Goal: Transaction & Acquisition: Purchase product/service

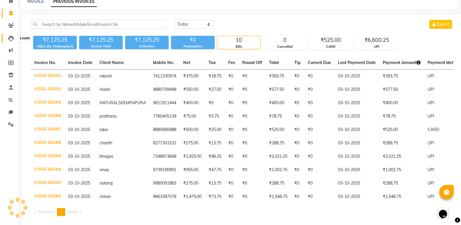
click at [13, 37] on icon at bounding box center [11, 39] width 6 height 6
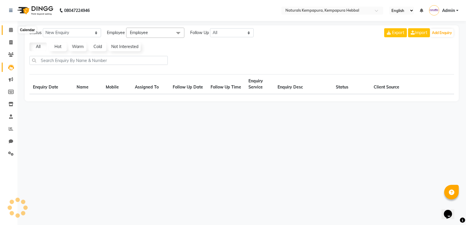
select select "10"
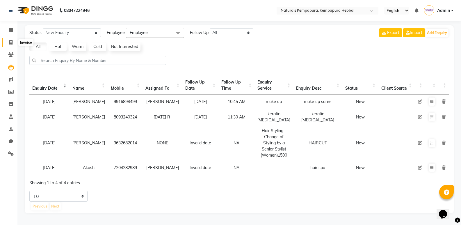
click at [10, 42] on icon at bounding box center [10, 42] width 3 height 4
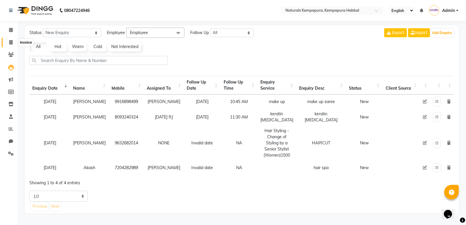
select select "7848"
select select "service"
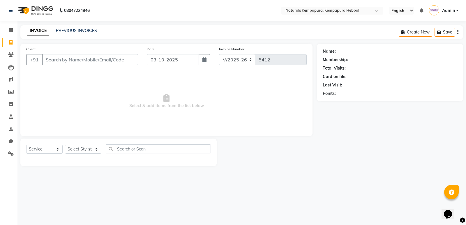
drag, startPoint x: 62, startPoint y: 63, endPoint x: 50, endPoint y: 46, distance: 20.8
click at [61, 61] on input "Client" at bounding box center [90, 59] width 96 height 11
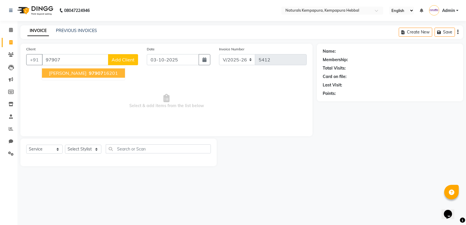
click at [88, 75] on ngb-highlight "97907 16201" at bounding box center [103, 73] width 30 height 6
type input "9790716201"
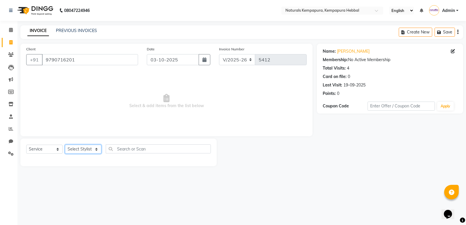
click at [87, 145] on select "Select Stylist DURGA [PERSON_NAME] [PERSON_NAME] [PERSON_NAME] MUSABEER [PERSON…" at bounding box center [83, 149] width 36 height 9
select select "70447"
click at [65, 145] on select "Select Stylist DURGA [PERSON_NAME] [PERSON_NAME] [PERSON_NAME] MUSABEER [PERSON…" at bounding box center [83, 149] width 36 height 9
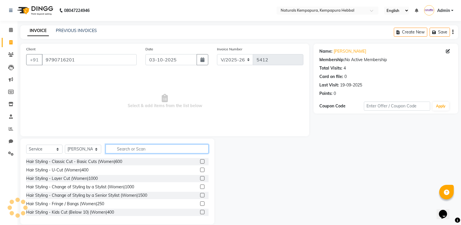
click at [119, 150] on input "text" at bounding box center [157, 148] width 103 height 9
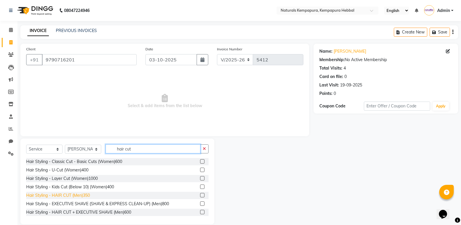
type input "hair cut"
click at [88, 197] on div "Hair Styling - HAIR CUT (Men)350" at bounding box center [58, 195] width 64 height 6
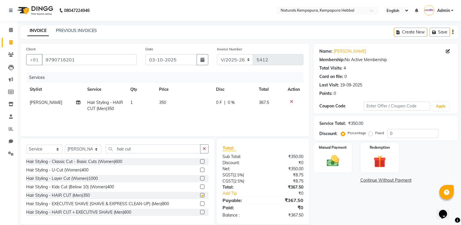
checkbox input "false"
click at [205, 150] on icon "button" at bounding box center [204, 149] width 3 height 4
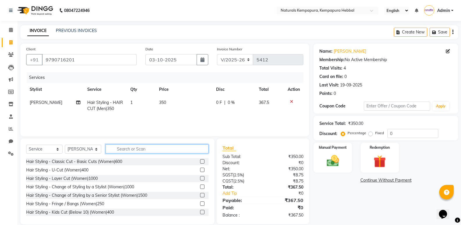
click at [116, 150] on input "text" at bounding box center [157, 148] width 103 height 9
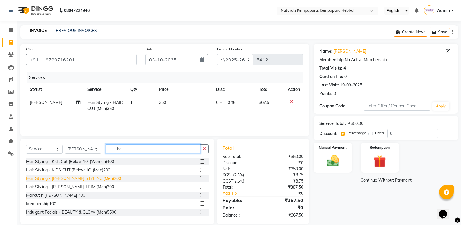
type input "be"
click at [92, 179] on div "Hair Styling - [PERSON_NAME] STYLING (Men)200" at bounding box center [73, 179] width 95 height 6
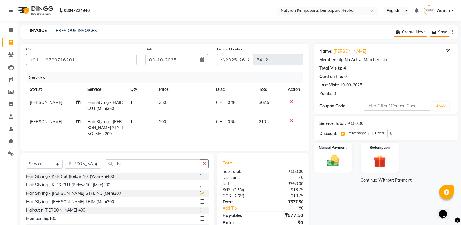
checkbox input "false"
click at [215, 100] on td "0 F | 0 %" at bounding box center [234, 105] width 43 height 19
select select "70447"
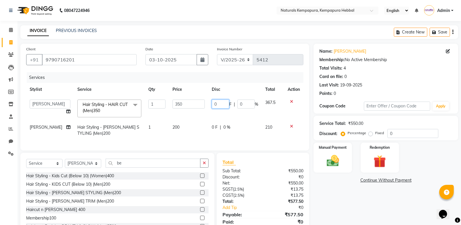
click at [215, 103] on input "0" at bounding box center [220, 104] width 17 height 9
type input "075"
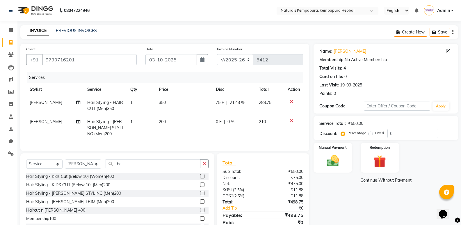
click at [214, 128] on td "0 F | 0 %" at bounding box center [234, 127] width 43 height 25
select select "70447"
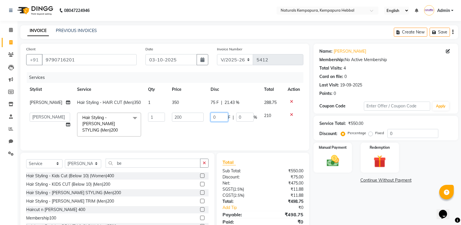
click at [218, 122] on input "0" at bounding box center [219, 117] width 17 height 9
type input "020"
click at [346, 196] on div "Name: [PERSON_NAME] Membership: No Active Membership Total Visits: 4 Card on fi…" at bounding box center [388, 141] width 149 height 195
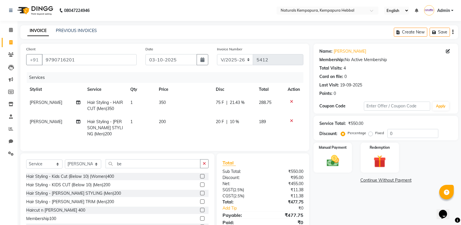
scroll to position [27, 0]
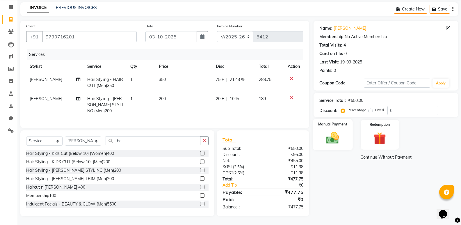
click at [319, 137] on div "Manual Payment" at bounding box center [333, 134] width 40 height 31
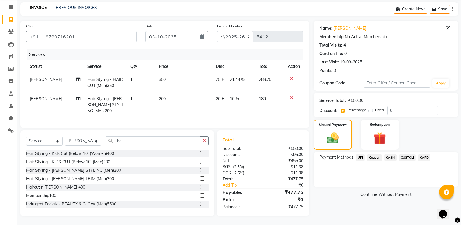
click at [427, 154] on span "CARD" at bounding box center [424, 157] width 13 height 7
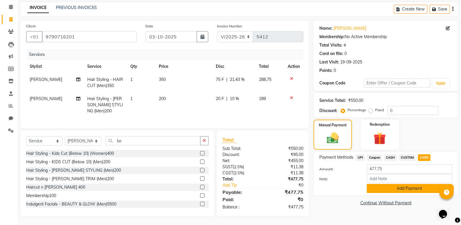
click at [388, 185] on button "Add Payment" at bounding box center [410, 188] width 86 height 9
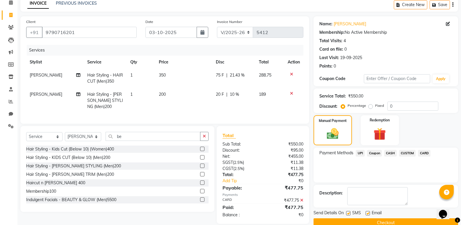
scroll to position [39, 0]
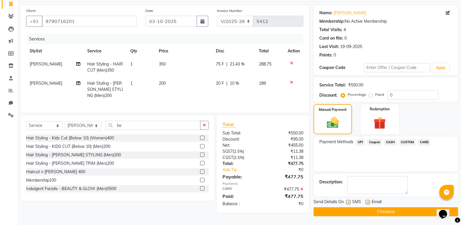
click at [369, 201] on label at bounding box center [368, 202] width 4 height 4
click at [369, 201] on input "checkbox" at bounding box center [368, 203] width 4 height 4
checkbox input "false"
click at [369, 208] on button "Checkout" at bounding box center [386, 211] width 145 height 9
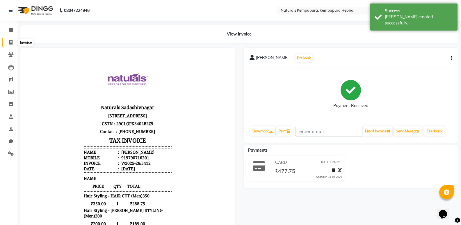
click at [13, 41] on icon at bounding box center [10, 42] width 3 height 4
select select "7848"
select select "service"
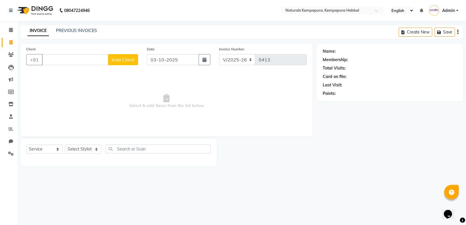
click at [62, 55] on input "Client" at bounding box center [75, 59] width 66 height 11
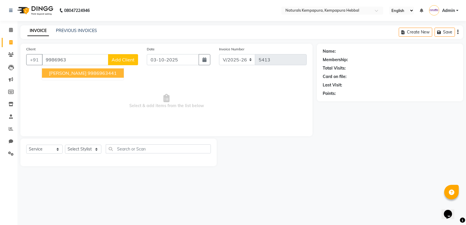
click at [60, 77] on button "[PERSON_NAME] 9986963441" at bounding box center [83, 72] width 82 height 9
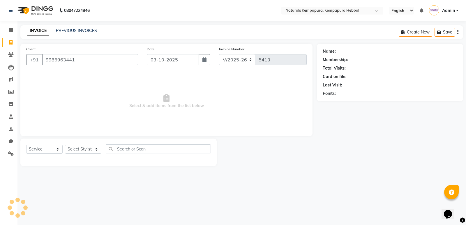
type input "9986963441"
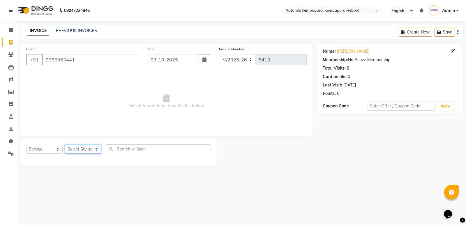
click at [77, 148] on select "Select Stylist DURGA [PERSON_NAME] [PERSON_NAME] [PERSON_NAME] MUSABEER [PERSON…" at bounding box center [83, 149] width 36 height 9
select select "70447"
click at [65, 145] on select "Select Stylist DURGA [PERSON_NAME] [PERSON_NAME] [PERSON_NAME] MUSABEER [PERSON…" at bounding box center [83, 149] width 36 height 9
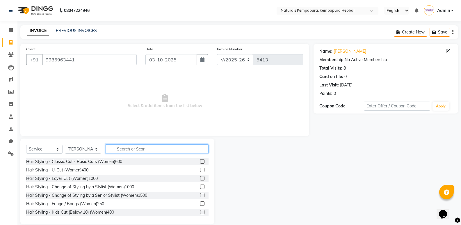
click at [122, 149] on input "text" at bounding box center [157, 148] width 103 height 9
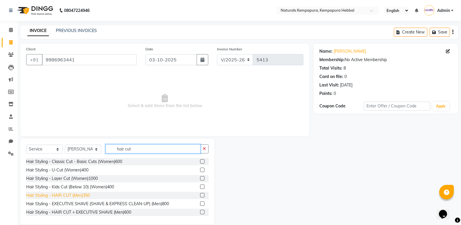
type input "hair cut"
click at [86, 197] on div "Hair Styling - HAIR CUT (Men)350" at bounding box center [58, 195] width 64 height 6
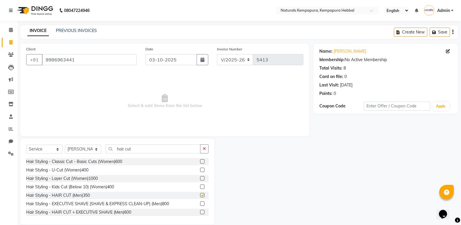
checkbox input "false"
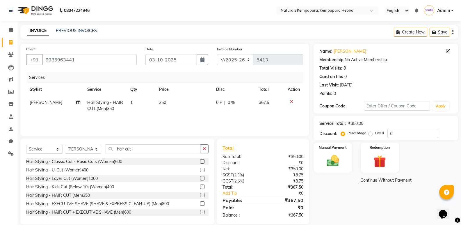
scroll to position [8, 0]
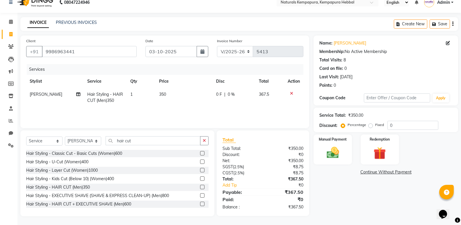
click at [218, 94] on span "0 F" at bounding box center [219, 94] width 6 height 6
select select "70447"
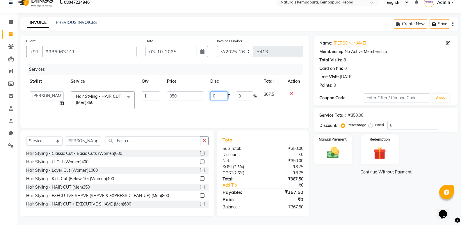
click at [217, 95] on input "0" at bounding box center [219, 95] width 17 height 9
type input "075"
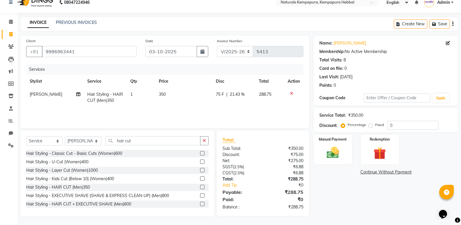
click at [337, 178] on div "Name: [PERSON_NAME] Membership: No Active Membership Total Visits: 8 Card on fi…" at bounding box center [388, 126] width 149 height 181
click at [336, 148] on img at bounding box center [333, 152] width 21 height 15
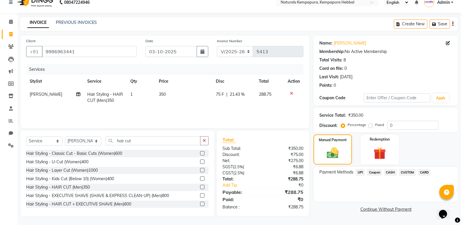
click at [358, 173] on span "UPI" at bounding box center [360, 172] width 9 height 7
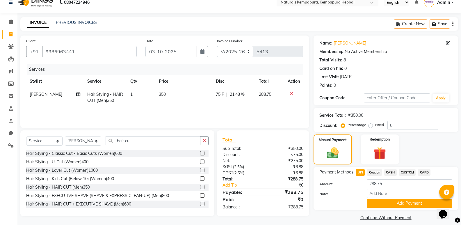
scroll to position [14, 0]
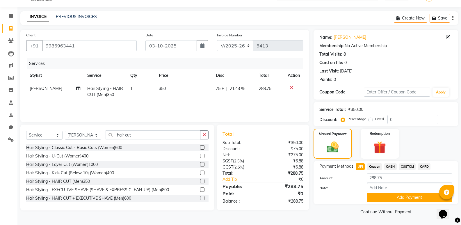
click at [389, 198] on button "Add Payment" at bounding box center [410, 197] width 86 height 9
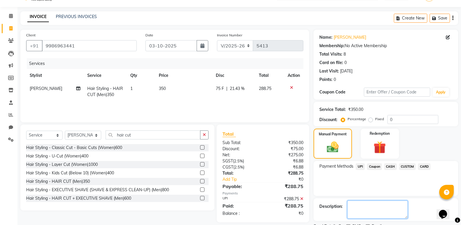
click at [358, 208] on textarea at bounding box center [378, 210] width 61 height 18
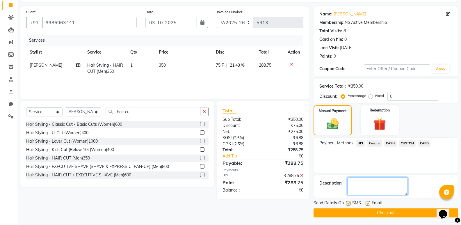
scroll to position [38, 0]
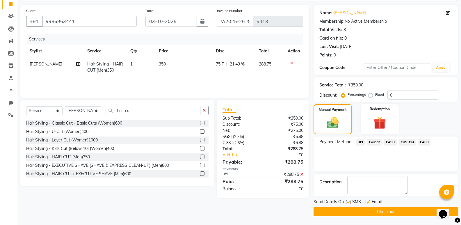
click at [369, 202] on label at bounding box center [368, 202] width 4 height 4
click at [369, 202] on input "checkbox" at bounding box center [368, 203] width 4 height 4
checkbox input "false"
click at [356, 214] on button "Checkout" at bounding box center [386, 211] width 145 height 9
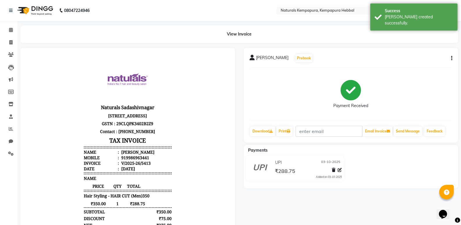
scroll to position [75, 0]
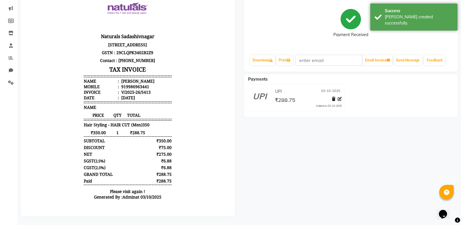
click at [291, 127] on div "[PERSON_NAME] Prebook Payment Received Download Print Email Invoice Send Messag…" at bounding box center [352, 97] width 224 height 240
drag, startPoint x: 288, startPoint y: 127, endPoint x: 278, endPoint y: 141, distance: 17.1
click at [278, 141] on div "[PERSON_NAME] Prebook Payment Received Download Print Email Invoice Send Messag…" at bounding box center [352, 97] width 224 height 240
click at [8, 30] on span at bounding box center [11, 33] width 10 height 7
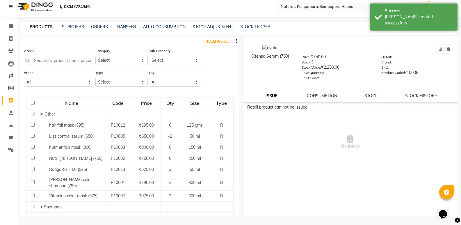
scroll to position [4, 0]
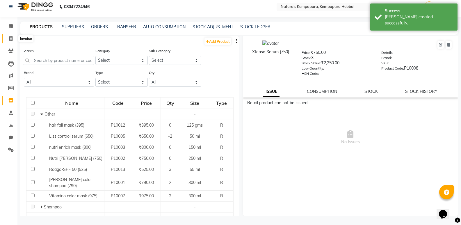
click at [13, 37] on span at bounding box center [11, 39] width 10 height 7
select select "7848"
select select "service"
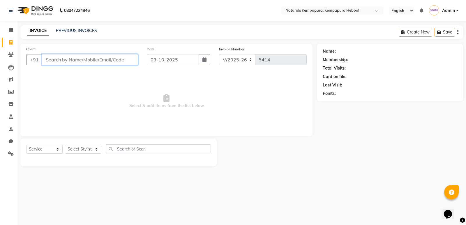
click at [50, 59] on input "Client" at bounding box center [90, 59] width 96 height 11
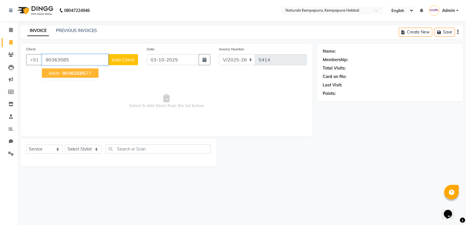
click at [57, 74] on span "mehr" at bounding box center [54, 73] width 11 height 6
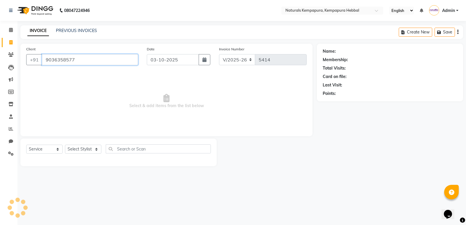
type input "9036358577"
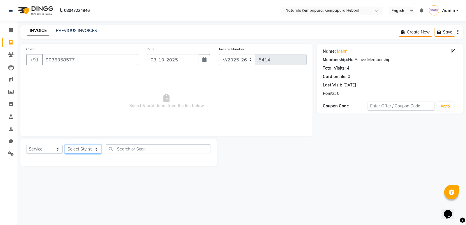
click at [95, 149] on select "Select Stylist DURGA [PERSON_NAME] [PERSON_NAME] [PERSON_NAME] MUSABEER [PERSON…" at bounding box center [83, 149] width 36 height 9
select select "70442"
click at [65, 145] on select "Select Stylist DURGA [PERSON_NAME] [PERSON_NAME] [PERSON_NAME] MUSABEER [PERSON…" at bounding box center [83, 149] width 36 height 9
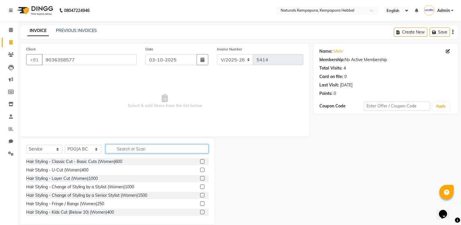
click at [123, 149] on input "text" at bounding box center [157, 148] width 103 height 9
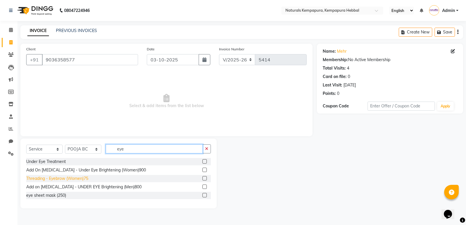
type input "eye"
click at [53, 181] on div "Threading - Eyebrow (Women)75" at bounding box center [57, 179] width 62 height 6
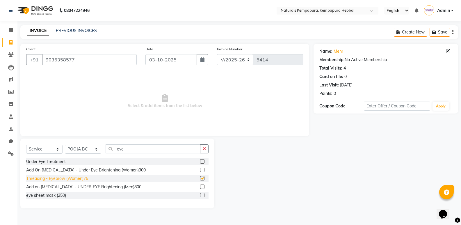
checkbox input "false"
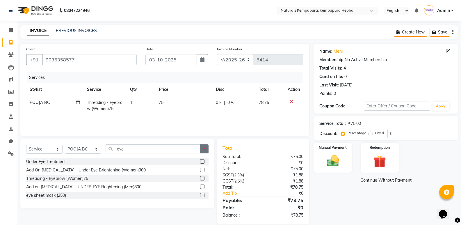
click at [208, 149] on button "button" at bounding box center [204, 148] width 8 height 9
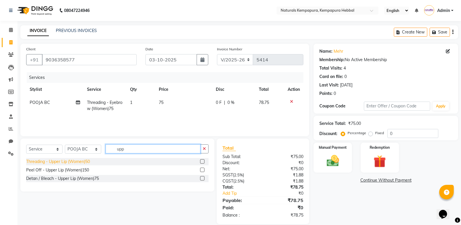
type input "upp"
click at [63, 164] on div "Threading - Upper Lip (Women)50" at bounding box center [58, 162] width 64 height 6
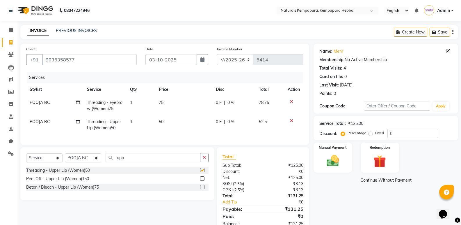
checkbox input "false"
click at [330, 160] on img at bounding box center [333, 160] width 21 height 15
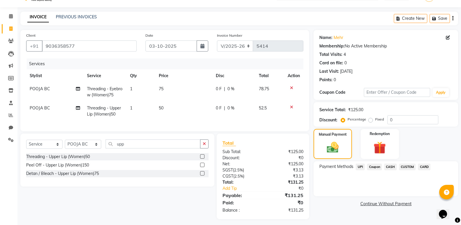
scroll to position [21, 0]
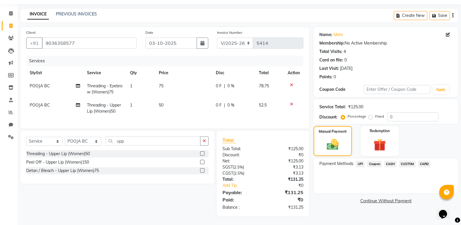
click at [359, 161] on span "UPI" at bounding box center [360, 164] width 9 height 7
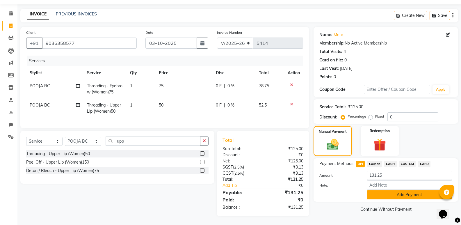
click at [394, 191] on button "Add Payment" at bounding box center [410, 194] width 86 height 9
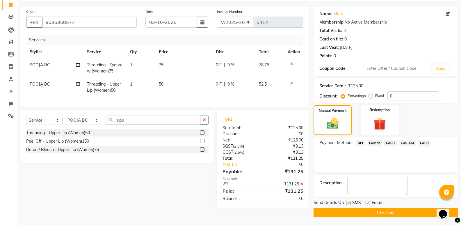
scroll to position [38, 0]
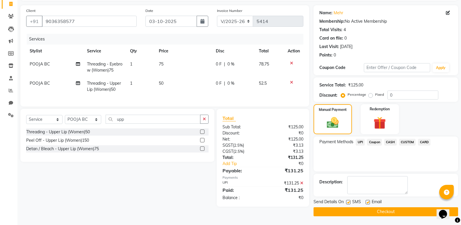
drag, startPoint x: 368, startPoint y: 202, endPoint x: 367, endPoint y: 214, distance: 12.0
click at [368, 203] on label at bounding box center [368, 202] width 4 height 4
click at [368, 203] on input "checkbox" at bounding box center [368, 203] width 4 height 4
checkbox input "false"
click at [367, 213] on button "Checkout" at bounding box center [386, 211] width 145 height 9
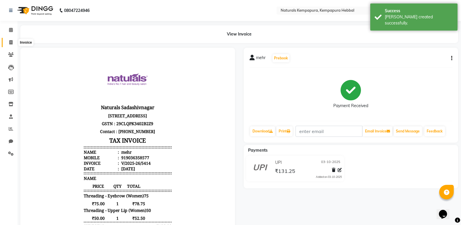
click at [11, 43] on icon at bounding box center [10, 42] width 3 height 4
select select "service"
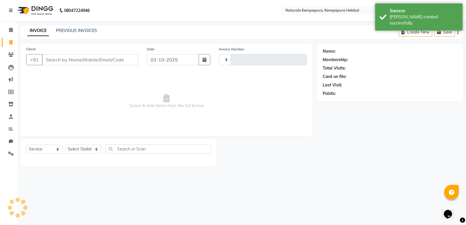
type input "5415"
select select "7848"
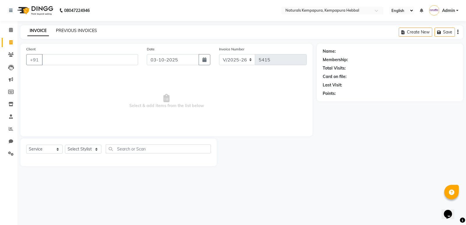
click at [77, 32] on link "PREVIOUS INVOICES" at bounding box center [76, 30] width 41 height 5
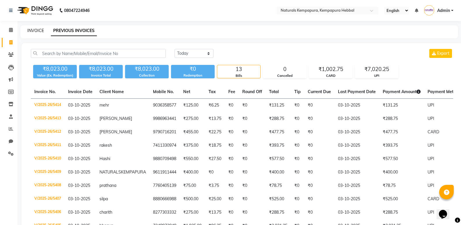
click at [41, 28] on link "INVOICE" at bounding box center [35, 30] width 17 height 5
select select "service"
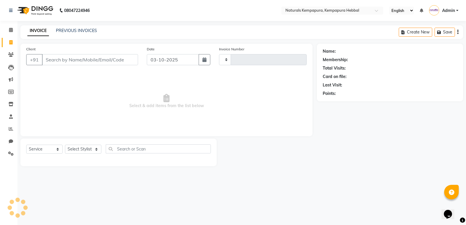
type input "5415"
select select "7848"
click at [63, 60] on input "Client" at bounding box center [90, 59] width 96 height 11
type input "9916563616"
click at [114, 61] on span "Add Client" at bounding box center [123, 60] width 23 height 6
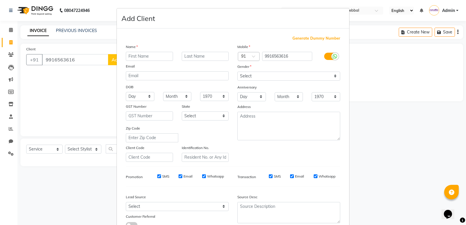
click at [139, 56] on input "text" at bounding box center [149, 56] width 47 height 9
type input "Gopinath"
drag, startPoint x: 284, startPoint y: 77, endPoint x: 273, endPoint y: 80, distance: 11.2
click at [284, 77] on select "Select [DEMOGRAPHIC_DATA] [DEMOGRAPHIC_DATA] Other Prefer Not To Say" at bounding box center [288, 76] width 103 height 9
select select "[DEMOGRAPHIC_DATA]"
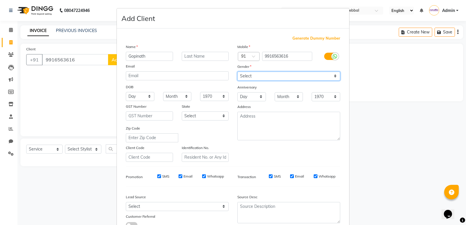
click at [237, 72] on select "Select [DEMOGRAPHIC_DATA] [DEMOGRAPHIC_DATA] Other Prefer Not To Say" at bounding box center [288, 76] width 103 height 9
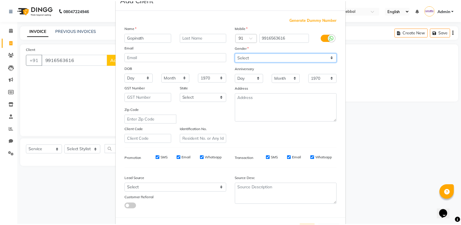
scroll to position [44, 0]
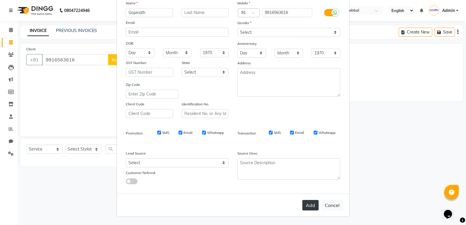
click at [302, 207] on button "Add" at bounding box center [310, 205] width 16 height 10
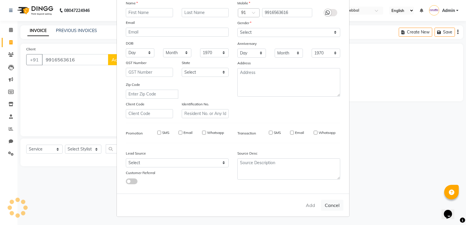
select select
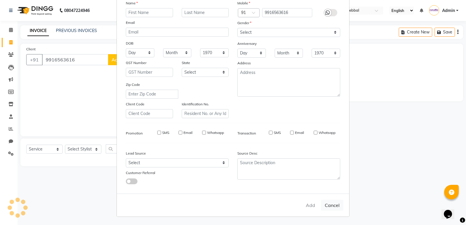
select select
checkbox input "false"
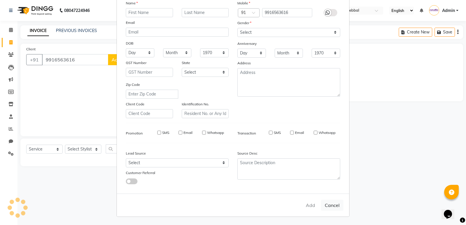
checkbox input "false"
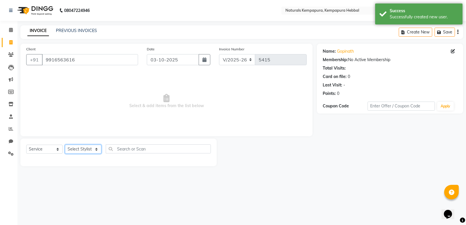
click at [89, 150] on select "Select Stylist DURGA [PERSON_NAME] [PERSON_NAME] [PERSON_NAME] MUSABEER [PERSON…" at bounding box center [83, 149] width 36 height 9
select select "70448"
click at [65, 145] on select "Select Stylist DURGA [PERSON_NAME] [PERSON_NAME] [PERSON_NAME] MUSABEER [PERSON…" at bounding box center [83, 149] width 36 height 9
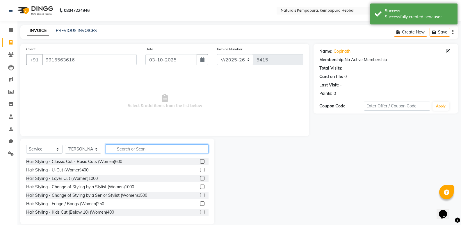
click at [128, 151] on input "text" at bounding box center [157, 148] width 103 height 9
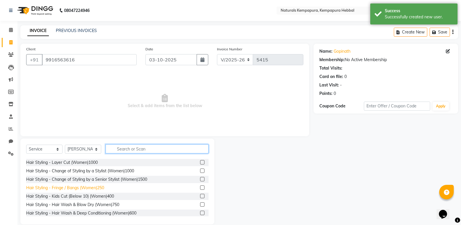
scroll to position [29, 0]
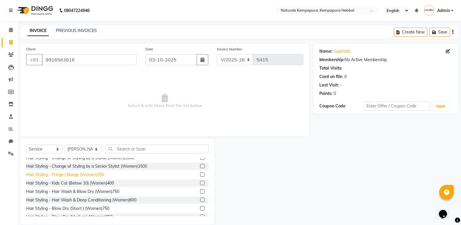
click at [95, 175] on div "Hair Styling - Fringe / Bangs (Women)250" at bounding box center [65, 175] width 78 height 6
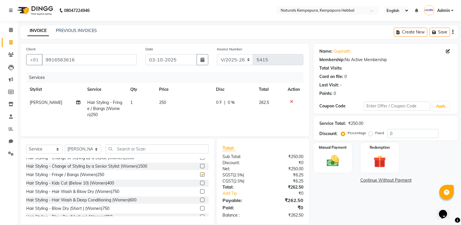
checkbox input "false"
click at [453, 32] on icon "button" at bounding box center [453, 32] width 1 height 0
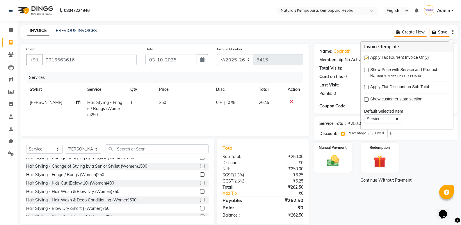
click at [367, 57] on label at bounding box center [367, 58] width 4 height 4
click at [367, 57] on input "checkbox" at bounding box center [367, 58] width 4 height 4
checkbox input "false"
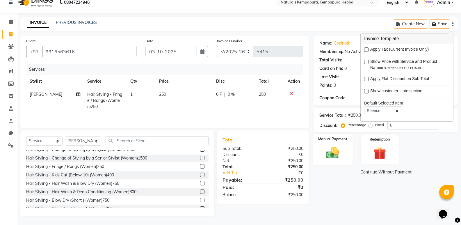
click at [335, 151] on img at bounding box center [333, 152] width 21 height 15
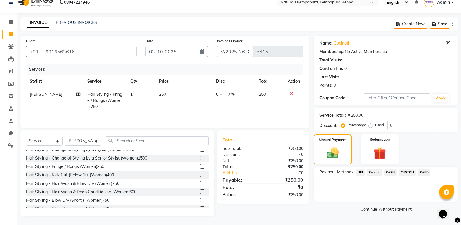
click at [364, 172] on span "UPI" at bounding box center [360, 172] width 9 height 7
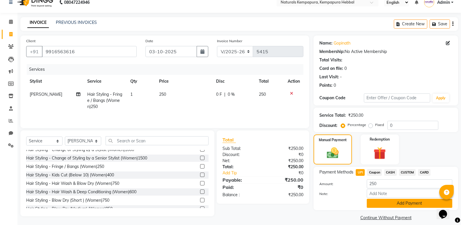
click at [390, 202] on button "Add Payment" at bounding box center [410, 203] width 86 height 9
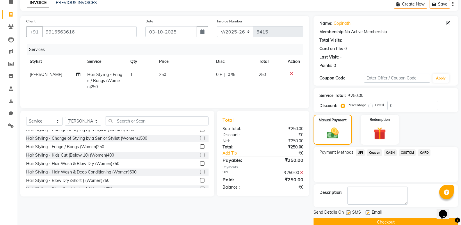
scroll to position [38, 0]
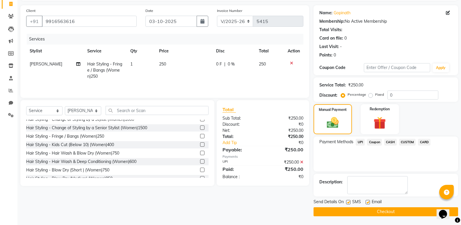
click at [367, 203] on label at bounding box center [368, 202] width 4 height 4
click at [367, 203] on input "checkbox" at bounding box center [368, 203] width 4 height 4
checkbox input "false"
click at [353, 209] on button "Checkout" at bounding box center [386, 211] width 145 height 9
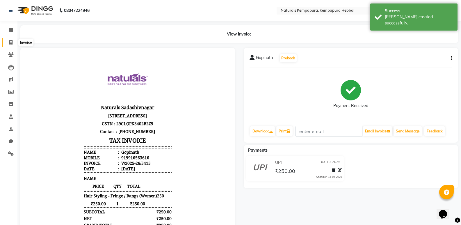
click at [11, 44] on icon at bounding box center [10, 42] width 3 height 4
select select "service"
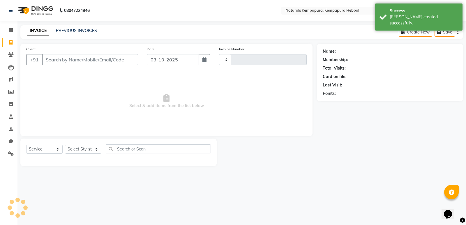
type input "5416"
select select "7848"
click at [71, 29] on link "PREVIOUS INVOICES" at bounding box center [76, 30] width 41 height 5
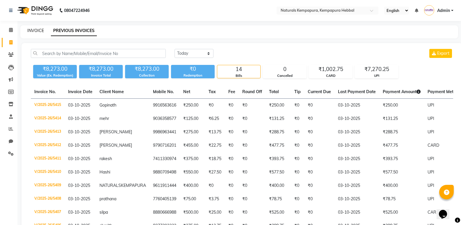
click at [34, 28] on link "INVOICE" at bounding box center [35, 30] width 17 height 5
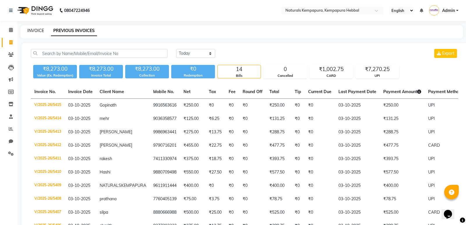
select select "7848"
select select "service"
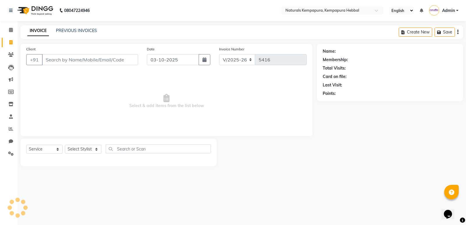
click at [60, 57] on input "Client" at bounding box center [90, 59] width 96 height 11
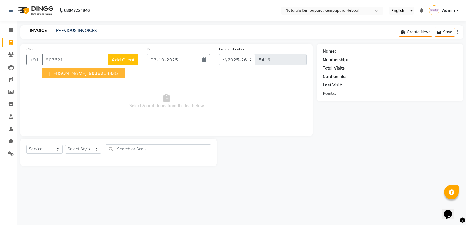
click at [89, 72] on ngb-highlight "903621 8335" at bounding box center [103, 73] width 30 height 6
type input "9036218335"
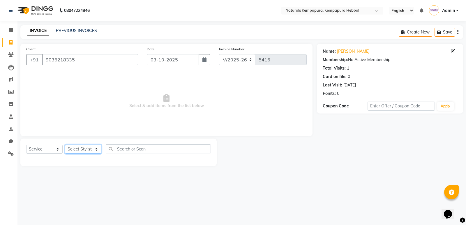
drag, startPoint x: 83, startPoint y: 148, endPoint x: 81, endPoint y: 145, distance: 3.6
click at [83, 148] on select "Select Stylist DURGA [PERSON_NAME] [PERSON_NAME] [PERSON_NAME] MUSABEER [PERSON…" at bounding box center [83, 149] width 36 height 9
select select "70439"
click at [65, 145] on select "Select Stylist DURGA [PERSON_NAME] [PERSON_NAME] [PERSON_NAME] MUSABEER [PERSON…" at bounding box center [83, 149] width 36 height 9
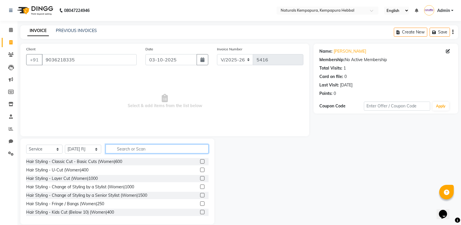
click at [134, 150] on input "text" at bounding box center [157, 148] width 103 height 9
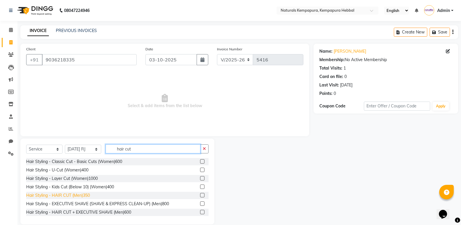
type input "hair cut"
click at [80, 194] on div "Hair Styling - HAIR CUT (Men)350" at bounding box center [58, 195] width 64 height 6
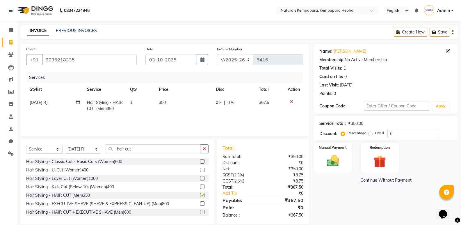
checkbox input "false"
click at [137, 150] on input "hair cut" at bounding box center [153, 148] width 95 height 9
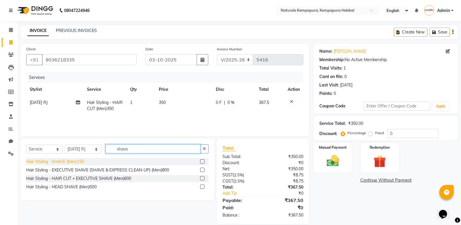
type input "shave"
click at [69, 160] on div "Hair Styling - SHAVE (Men)150" at bounding box center [55, 162] width 58 height 6
checkbox input "false"
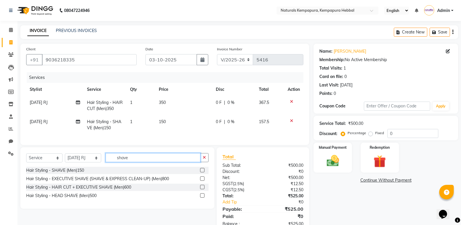
click at [136, 162] on input "shave" at bounding box center [153, 157] width 95 height 9
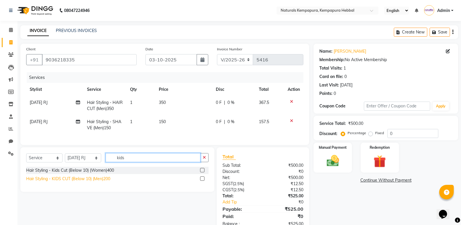
type input "kids"
click at [83, 182] on div "Hair Styling - KIDS CUT (Below 10) (Men)200" at bounding box center [68, 179] width 84 height 6
checkbox input "false"
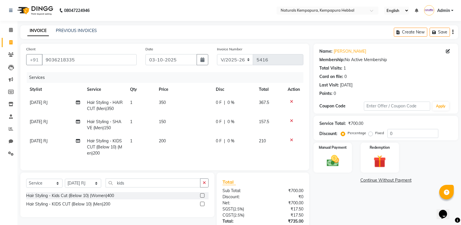
click at [218, 140] on span "0 F" at bounding box center [219, 141] width 6 height 6
select select "70439"
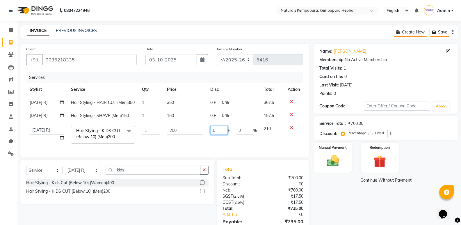
click at [218, 135] on input "0" at bounding box center [219, 130] width 17 height 9
type input "050"
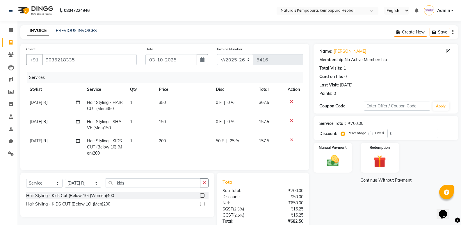
click at [215, 102] on td "0 F | 0 %" at bounding box center [234, 105] width 43 height 19
select select "70439"
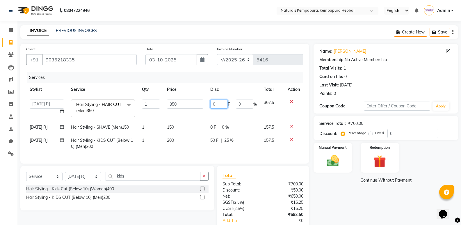
click at [215, 102] on input "0" at bounding box center [219, 104] width 17 height 9
type input "075"
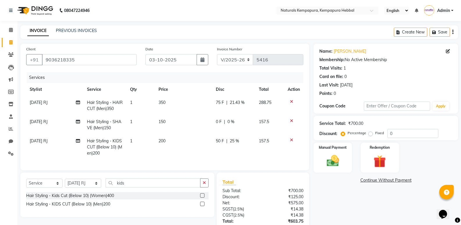
click at [216, 129] on td "0 F | 0 %" at bounding box center [234, 124] width 43 height 19
select select "70439"
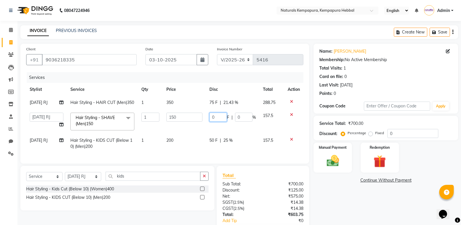
click at [218, 121] on input "0" at bounding box center [218, 117] width 17 height 9
type input "030"
click at [342, 196] on div "Name: [PERSON_NAME] Membership: No Active Membership Total Visits: 1 Card on fi…" at bounding box center [388, 148] width 149 height 208
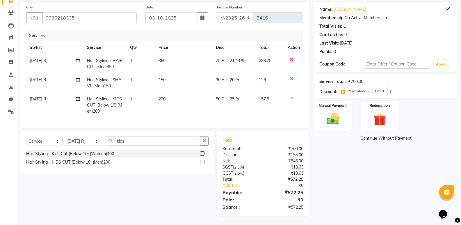
scroll to position [46, 0]
click at [221, 96] on span "50 F" at bounding box center [220, 99] width 8 height 6
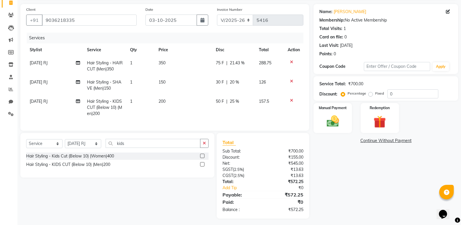
select select "70439"
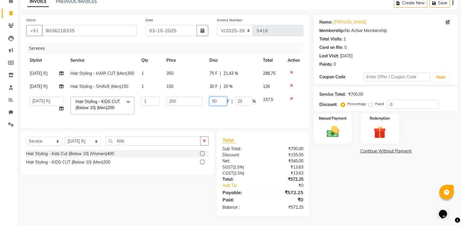
click at [221, 97] on input "50" at bounding box center [218, 101] width 17 height 9
type input "52"
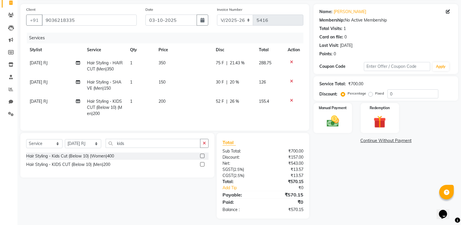
click at [333, 173] on div "Name: [PERSON_NAME] Membership: No Active Membership Total Visits: 1 Card on fi…" at bounding box center [388, 111] width 149 height 215
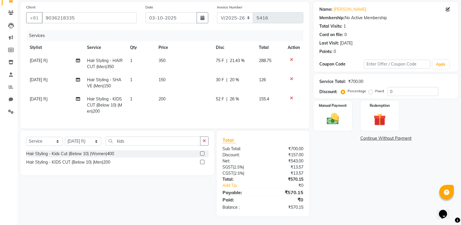
scroll to position [46, 0]
click at [328, 116] on img at bounding box center [333, 119] width 21 height 15
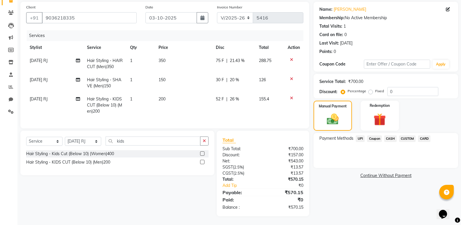
click at [360, 135] on span "UPI" at bounding box center [360, 138] width 9 height 7
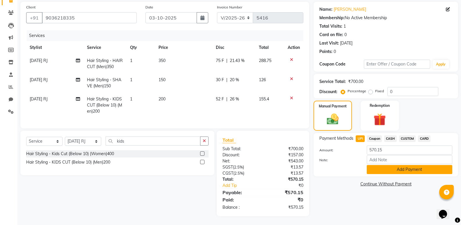
click at [375, 165] on button "Add Payment" at bounding box center [410, 169] width 86 height 9
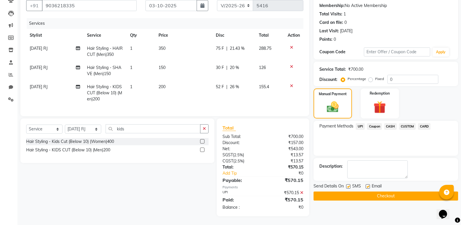
scroll to position [59, 0]
click at [368, 184] on label at bounding box center [368, 186] width 4 height 4
click at [368, 185] on input "checkbox" at bounding box center [368, 187] width 4 height 4
checkbox input "false"
click at [368, 194] on button "Checkout" at bounding box center [386, 196] width 145 height 9
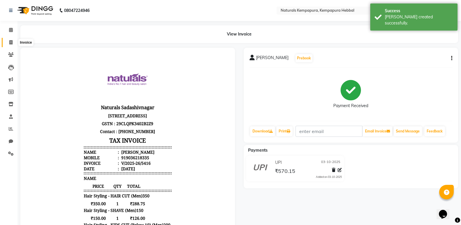
click at [10, 45] on span at bounding box center [11, 42] width 10 height 7
select select "7848"
select select "service"
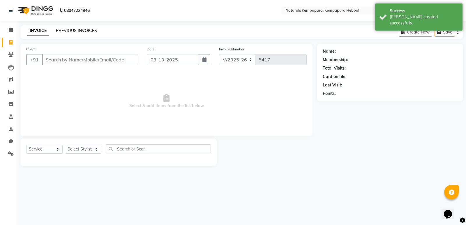
click at [60, 31] on link "PREVIOUS INVOICES" at bounding box center [76, 30] width 41 height 5
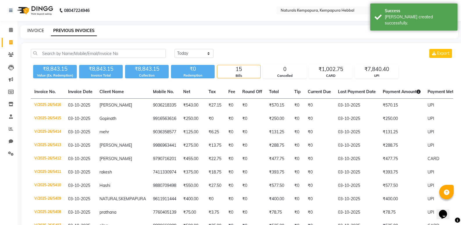
click at [38, 31] on link "INVOICE" at bounding box center [35, 30] width 17 height 5
select select "7848"
select select "service"
